Goal: Find specific page/section: Find specific page/section

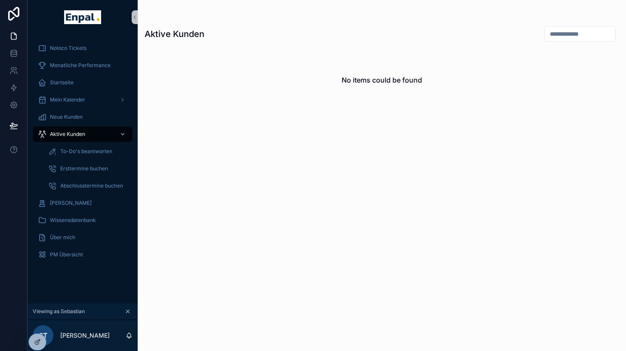
click at [260, 229] on div "No items could be found" at bounding box center [382, 194] width 488 height 294
click at [78, 138] on div "Aktive Kunden" at bounding box center [83, 134] width 90 height 14
click at [76, 114] on span "Neue Kunden" at bounding box center [66, 117] width 33 height 7
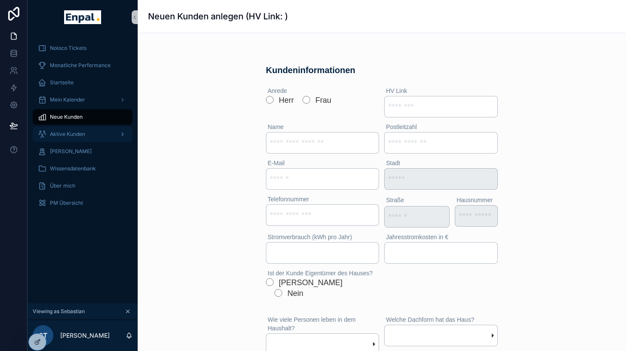
click at [69, 136] on span "Aktive Kunden" at bounding box center [67, 134] width 35 height 7
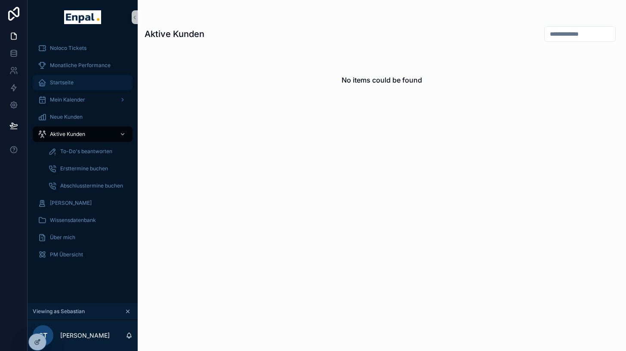
click at [71, 84] on span "Startseite" at bounding box center [62, 82] width 24 height 7
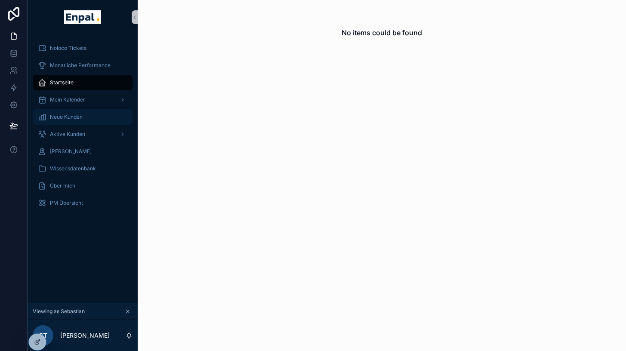
click at [60, 114] on span "Neue Kunden" at bounding box center [66, 117] width 33 height 7
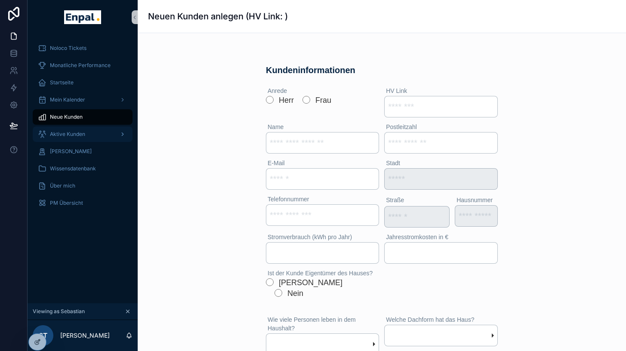
click at [60, 138] on div "Aktive Kunden" at bounding box center [83, 134] width 90 height 14
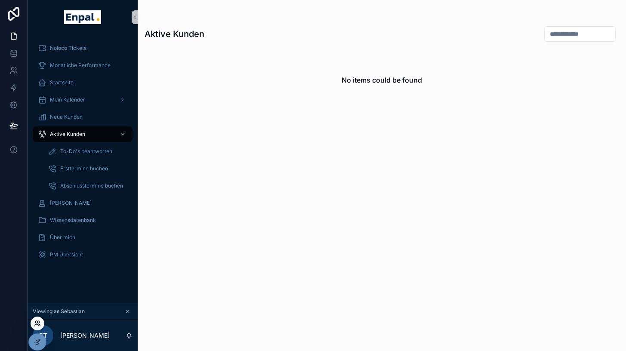
click at [38, 324] on icon at bounding box center [37, 323] width 7 height 7
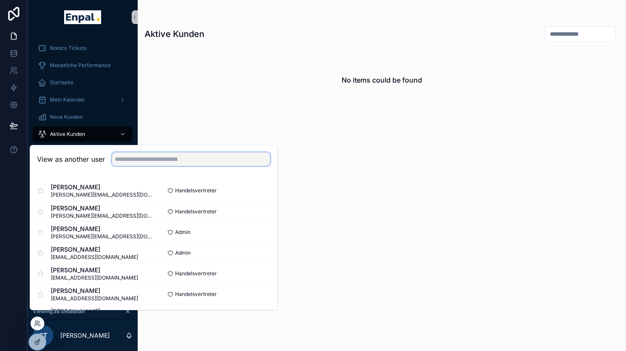
click at [160, 165] on input "text" at bounding box center [191, 159] width 158 height 14
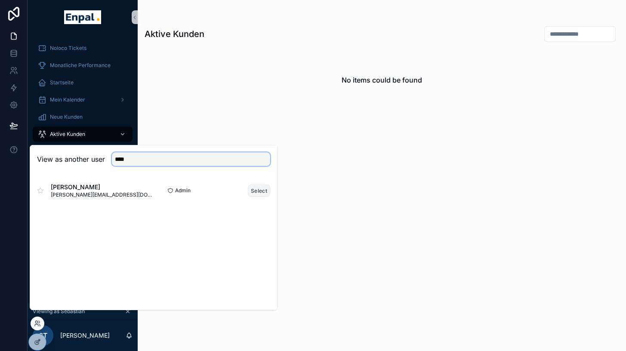
type input "****"
click at [260, 196] on button "Select" at bounding box center [259, 191] width 22 height 12
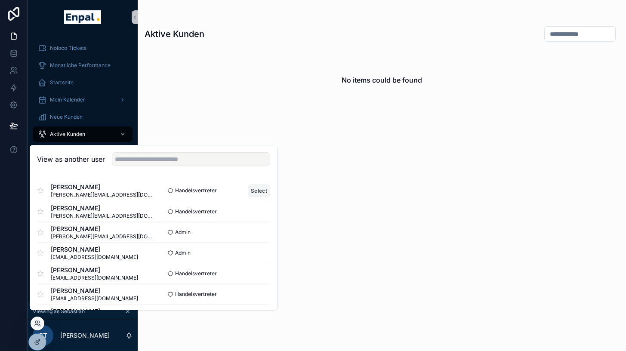
click at [257, 196] on button "Select" at bounding box center [259, 191] width 22 height 12
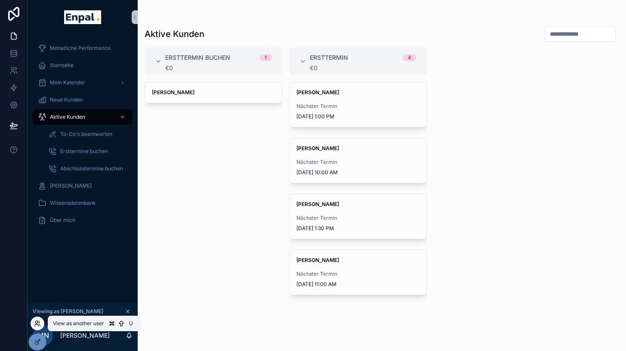
click at [35, 324] on icon at bounding box center [37, 323] width 7 height 7
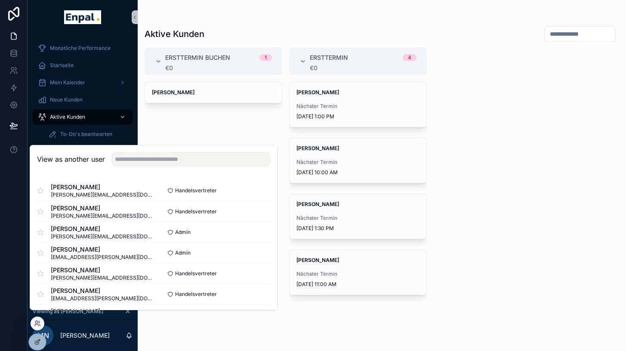
click at [170, 114] on div "Ingrid Günther" at bounding box center [214, 211] width 138 height 259
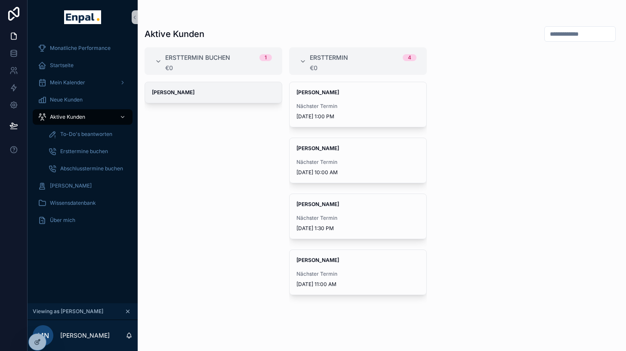
click at [173, 100] on div "Ingrid Günther" at bounding box center [213, 92] width 137 height 21
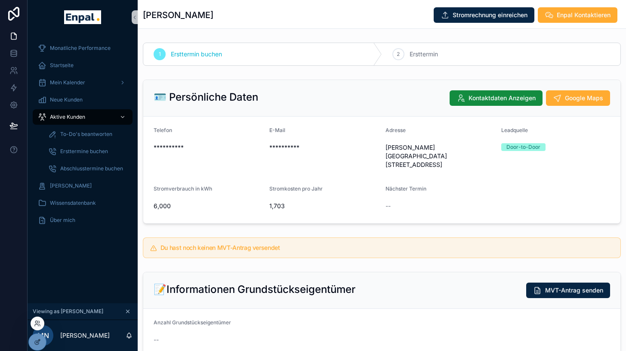
click at [41, 321] on div at bounding box center [38, 324] width 14 height 14
click at [84, 115] on span "Aktive Kunden" at bounding box center [67, 117] width 35 height 7
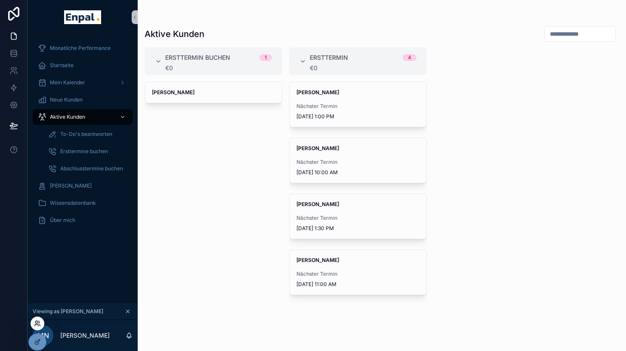
click at [37, 324] on icon at bounding box center [37, 323] width 7 height 7
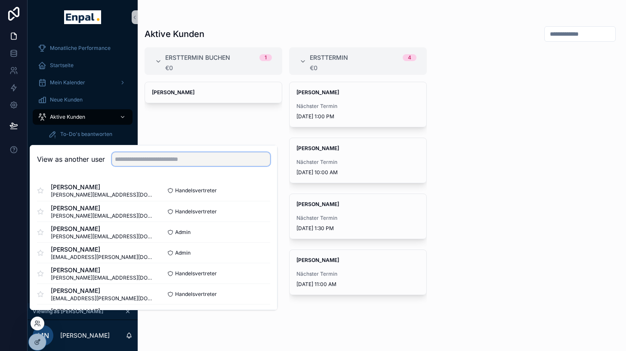
click at [143, 164] on input "text" at bounding box center [191, 159] width 158 height 14
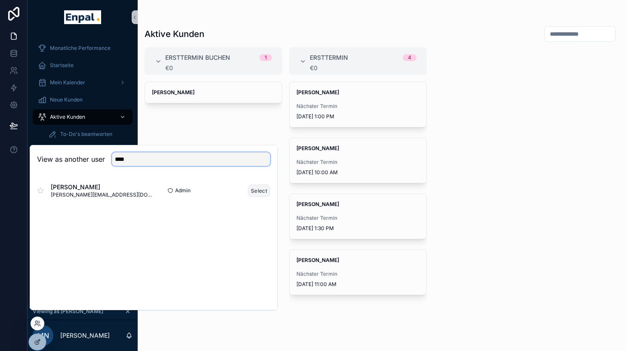
type input "****"
click at [260, 197] on button "Select" at bounding box center [259, 191] width 22 height 12
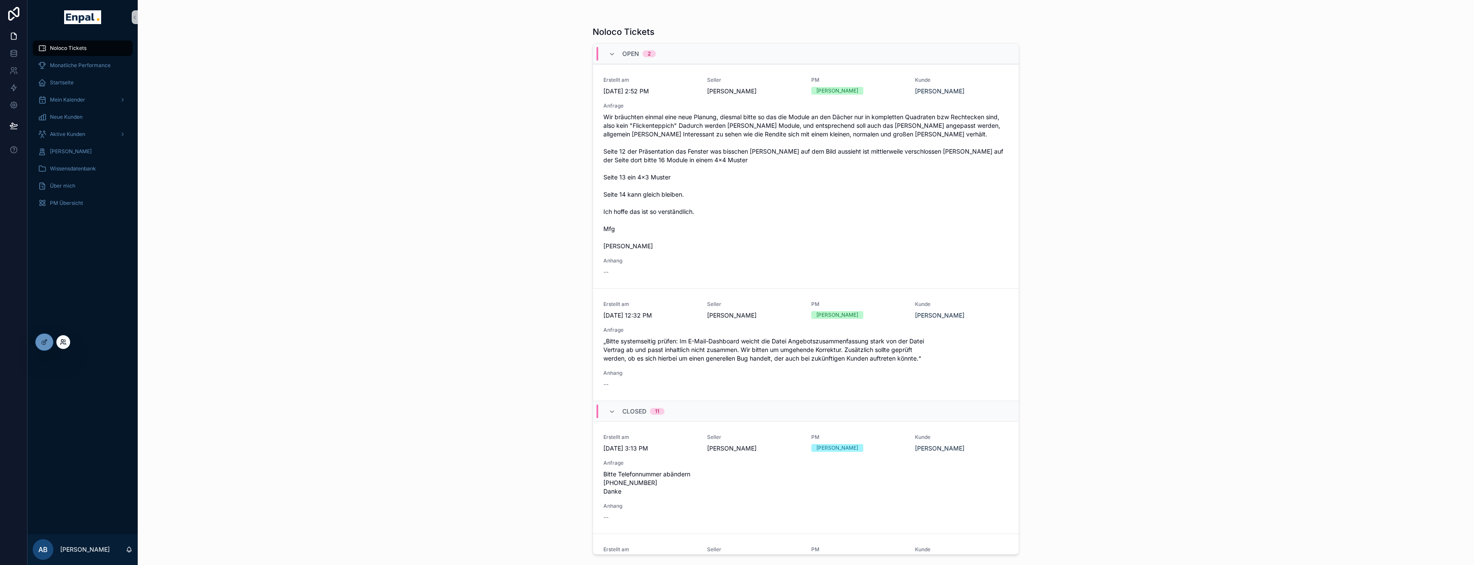
click at [61, 343] on icon at bounding box center [63, 342] width 7 height 7
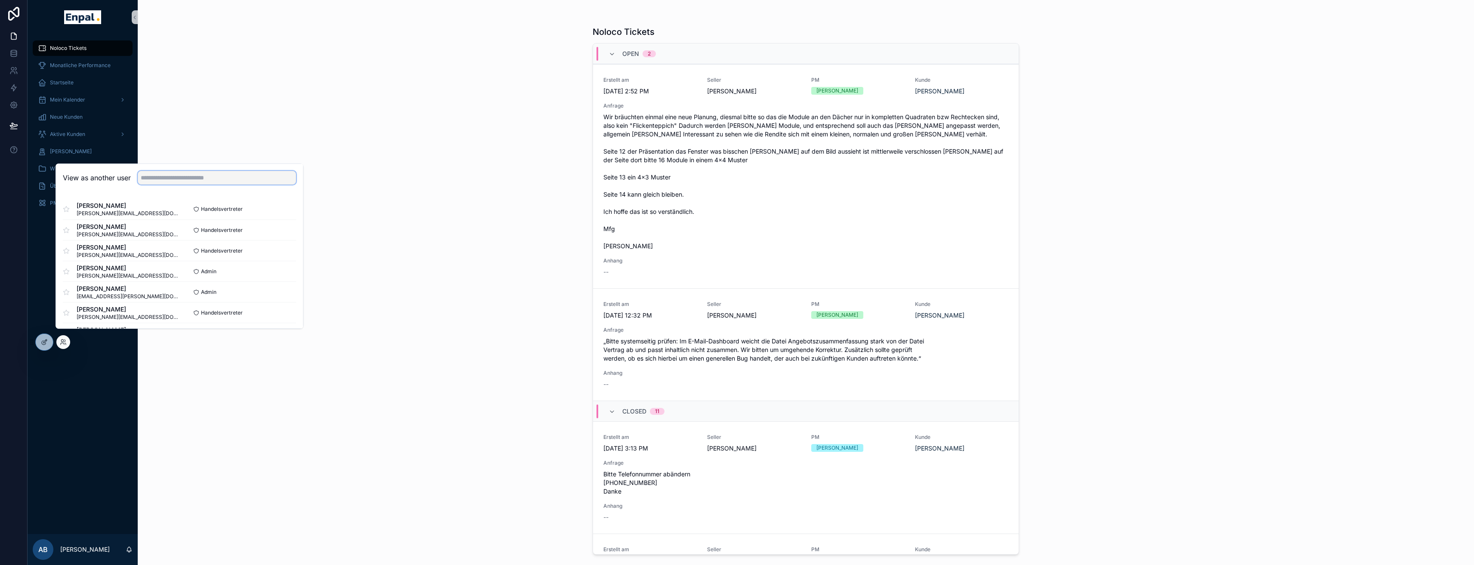
click at [183, 180] on input "text" at bounding box center [217, 178] width 158 height 14
type input "****"
click at [276, 216] on button "Select" at bounding box center [285, 209] width 22 height 12
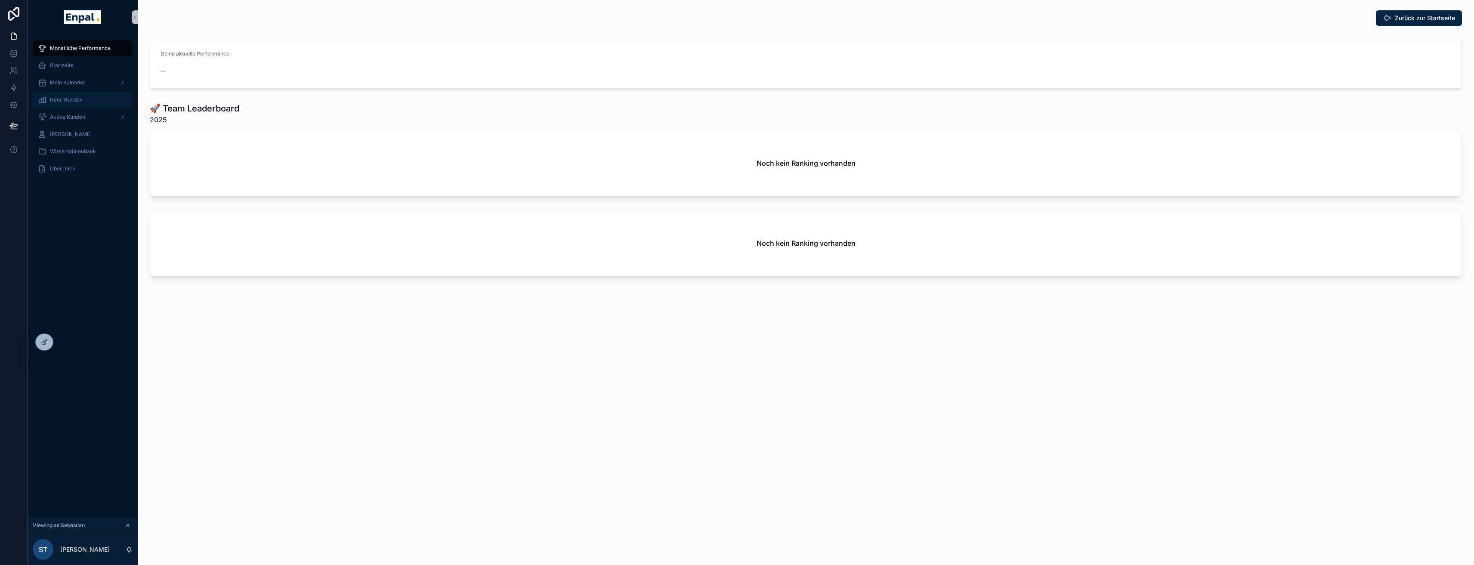
click at [75, 95] on div "Neue Kunden" at bounding box center [83, 100] width 90 height 14
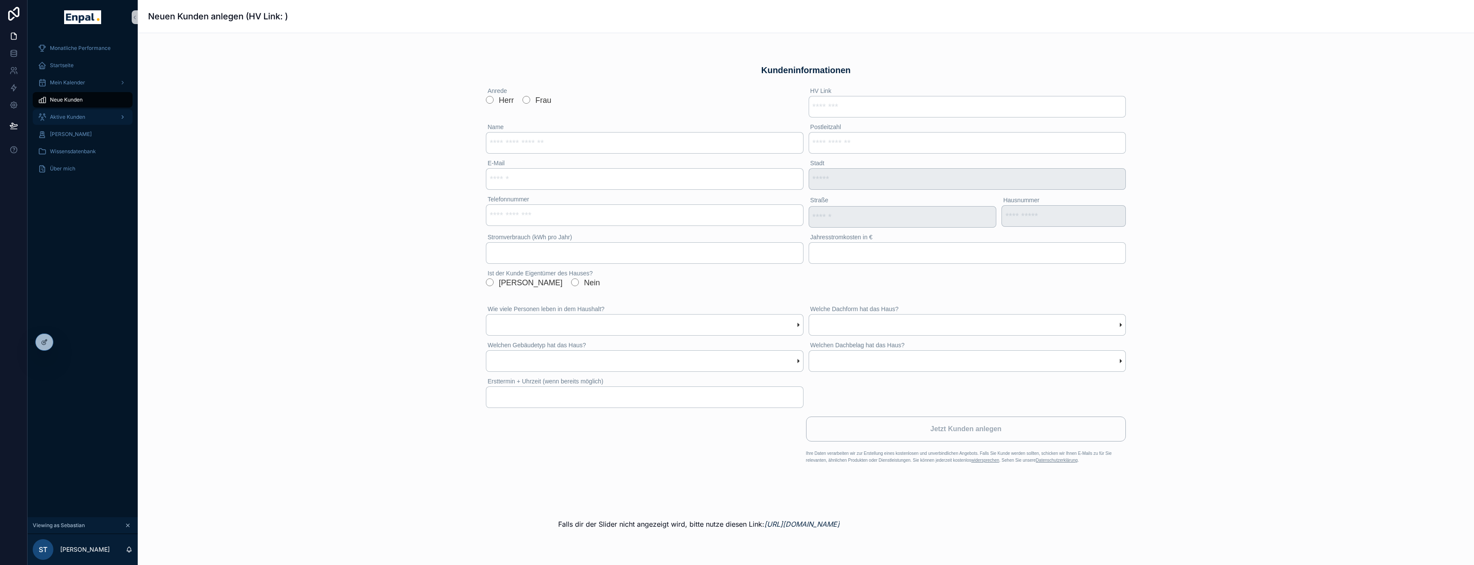
click at [77, 115] on span "Aktive Kunden" at bounding box center [67, 117] width 35 height 7
